Goal: Task Accomplishment & Management: Manage account settings

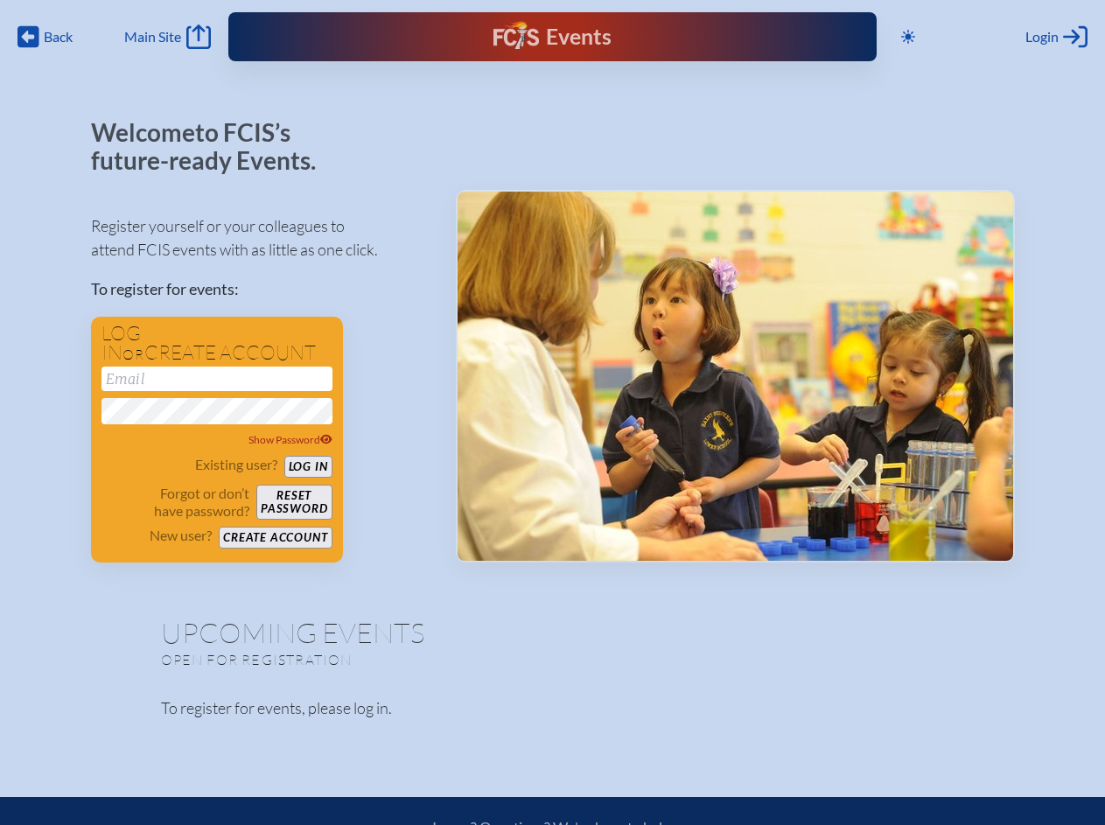
click at [45, 37] on span "Back" at bounding box center [58, 36] width 29 height 17
click at [908, 37] on icon at bounding box center [908, 37] width 14 height 14
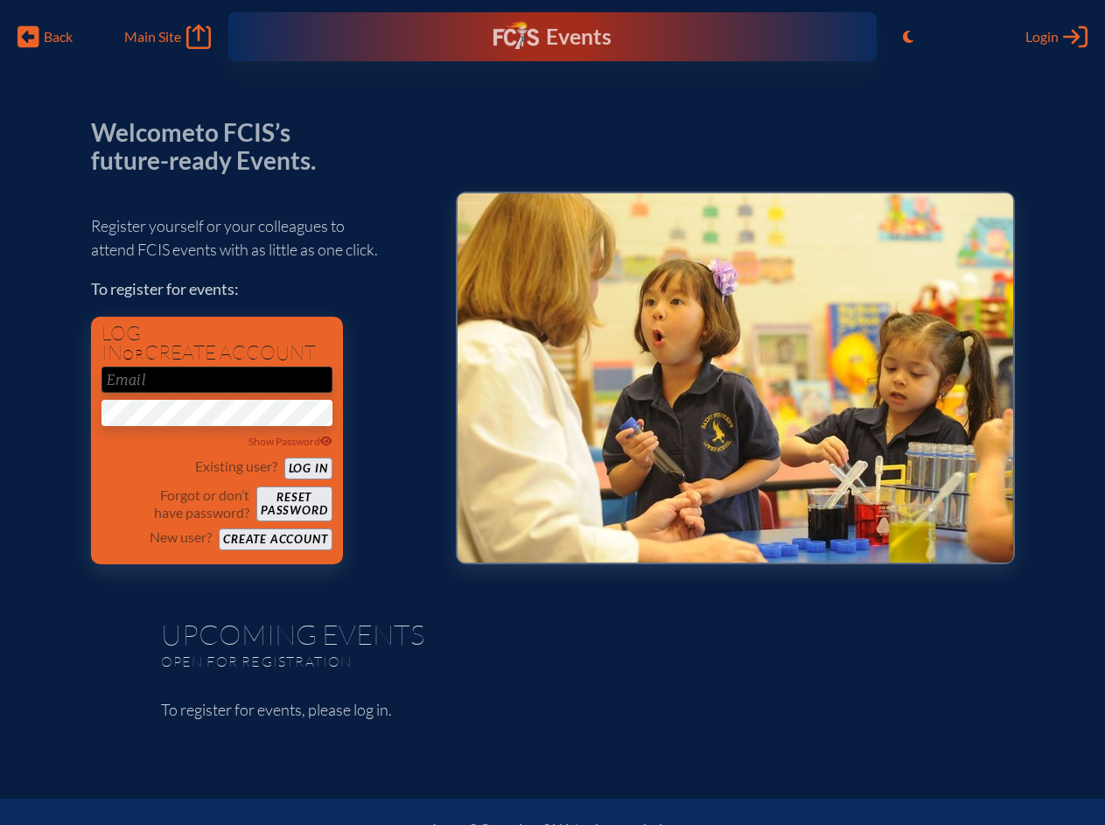
click at [1056, 37] on span "Login" at bounding box center [1041, 36] width 33 height 17
click at [217, 440] on div "Show Password" at bounding box center [216, 441] width 231 height 17
click at [45, 37] on span "Back" at bounding box center [58, 36] width 29 height 17
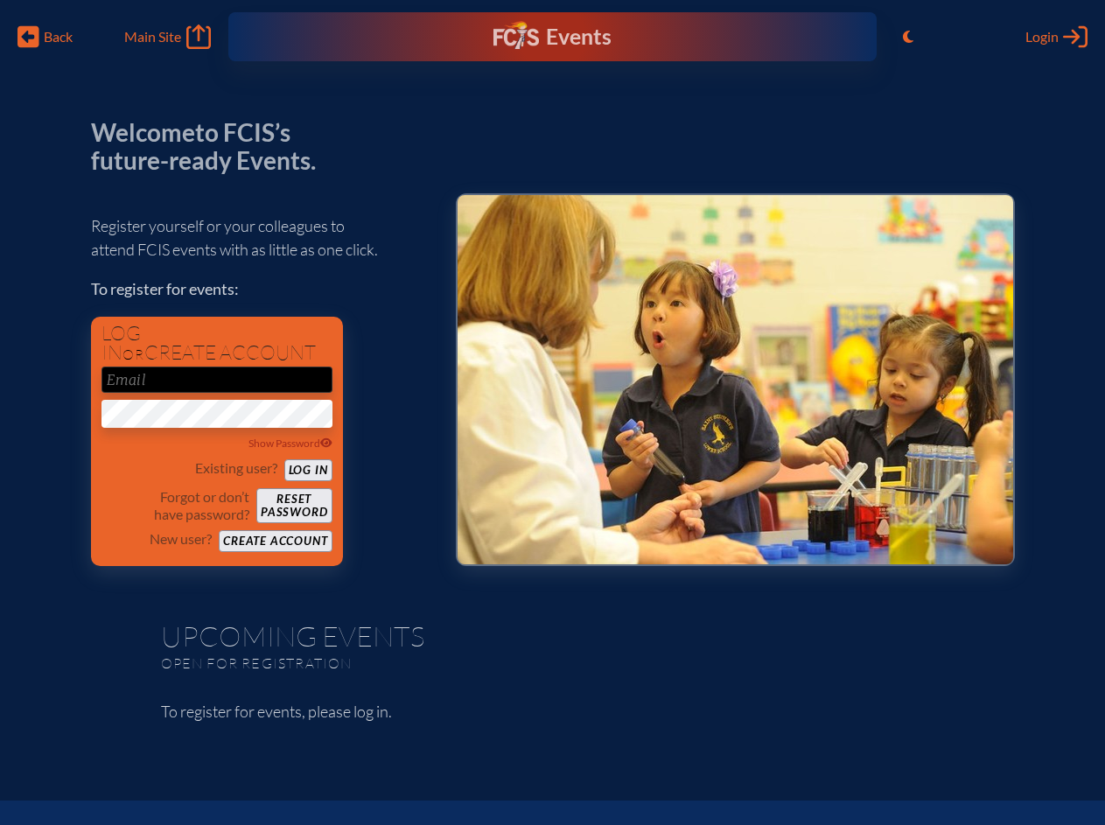
click at [908, 37] on icon "Toggle to Light Mode" at bounding box center [908, 37] width 10 height 14
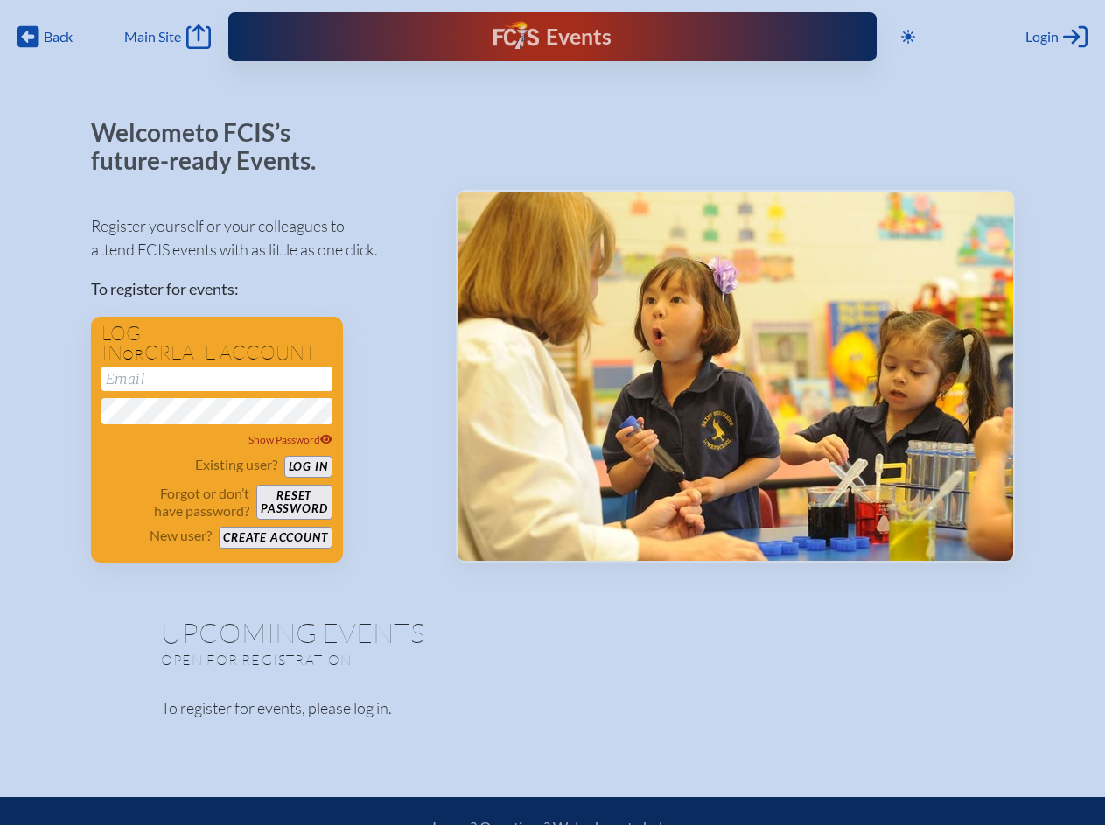
click at [1056, 37] on span "Login" at bounding box center [1041, 36] width 33 height 17
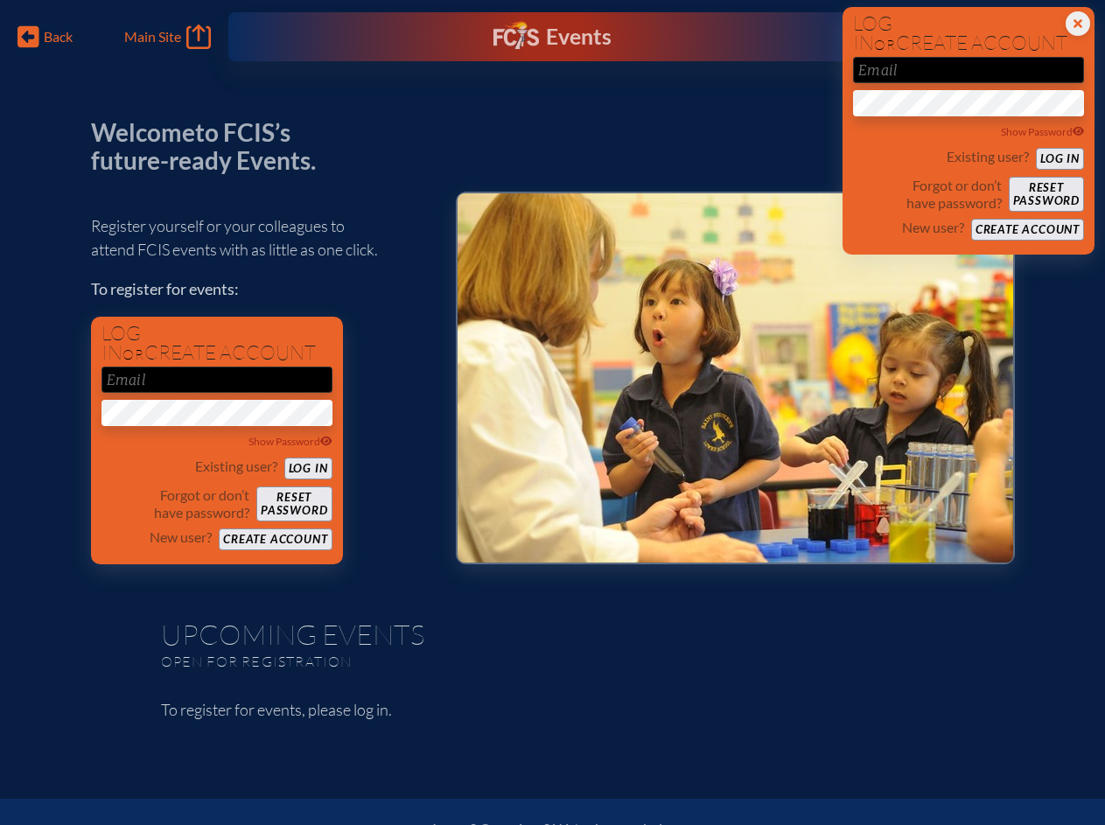
click at [217, 444] on div "Show Password" at bounding box center [216, 441] width 231 height 17
